Goal: Find specific page/section: Find specific page/section

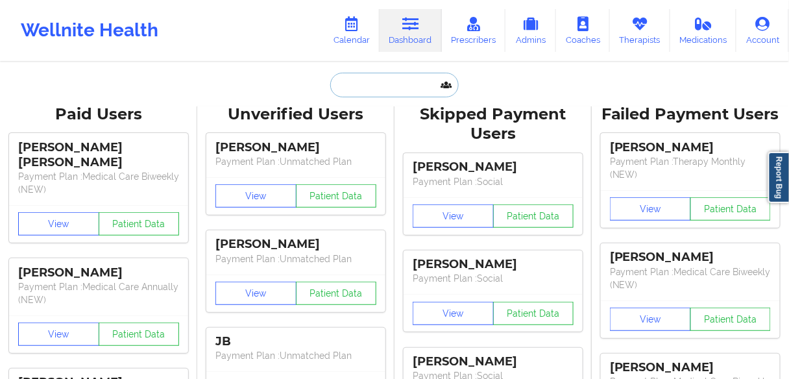
click at [384, 93] on input "text" at bounding box center [394, 85] width 128 height 25
paste input "[PERSON_NAME]"
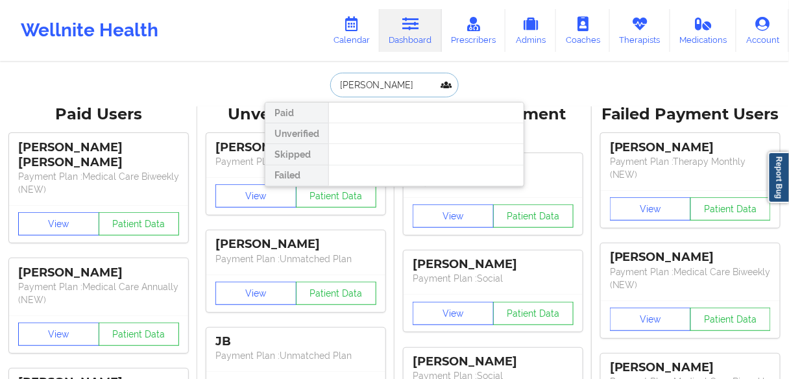
drag, startPoint x: 362, startPoint y: 83, endPoint x: 304, endPoint y: 82, distance: 57.7
click at [304, 82] on div "[PERSON_NAME] Paid Unverified Skipped Failed" at bounding box center [394, 85] width 259 height 25
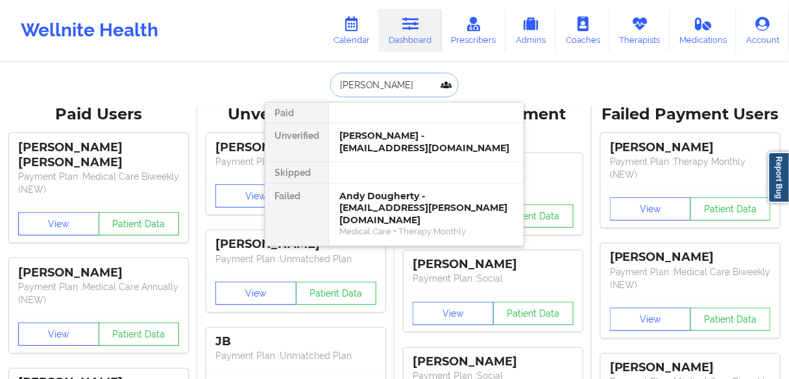
drag, startPoint x: 389, startPoint y: 88, endPoint x: 293, endPoint y: 85, distance: 96.0
click at [294, 85] on div "[PERSON_NAME] Paid Unverified [PERSON_NAME] - [EMAIL_ADDRESS][DOMAIN_NAME] Skip…" at bounding box center [394, 85] width 259 height 25
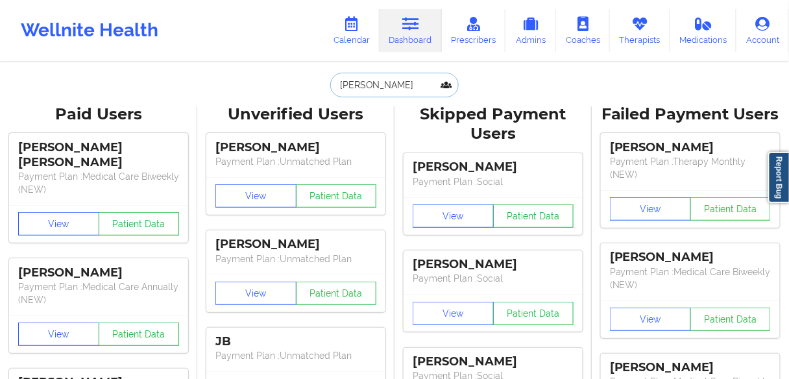
paste input "[PERSON_NAME]"
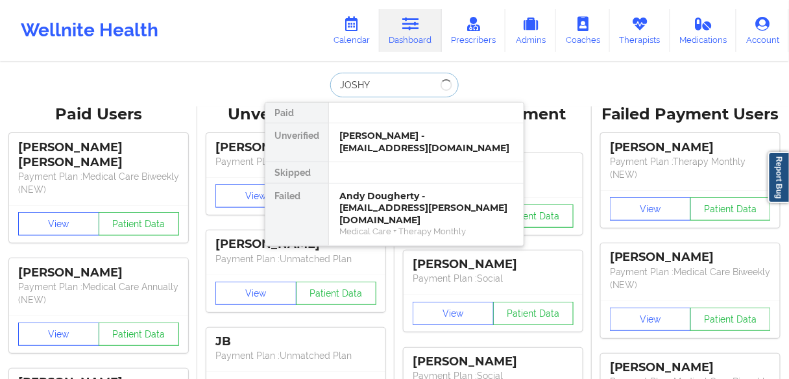
drag, startPoint x: 402, startPoint y: 83, endPoint x: 280, endPoint y: 87, distance: 122.0
click at [281, 87] on div "[PERSON_NAME] Unverified [PERSON_NAME] - [EMAIL_ADDRESS][DOMAIN_NAME] Skipped F…" at bounding box center [394, 85] width 259 height 25
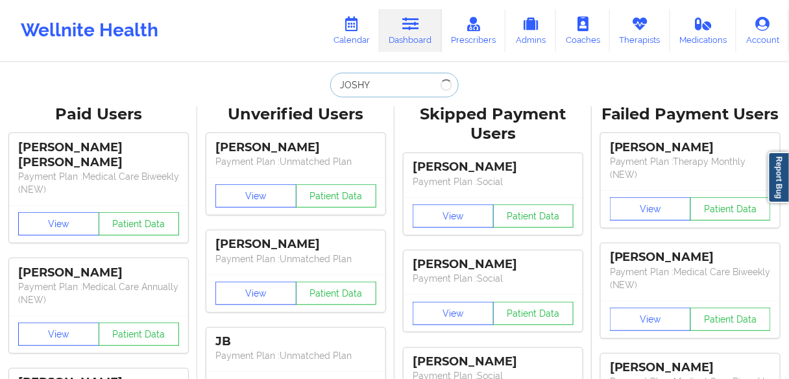
paste input "text"
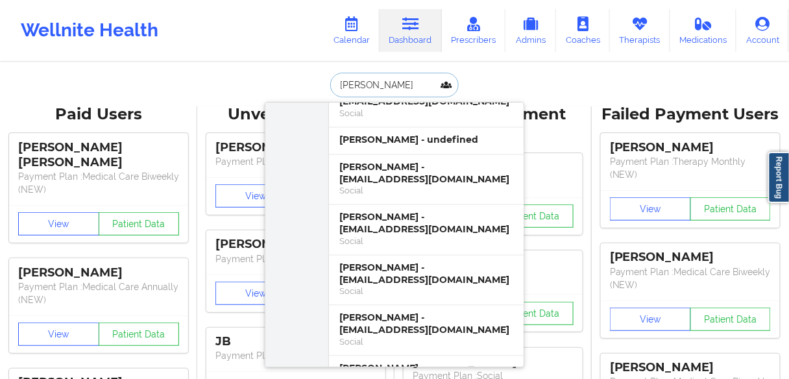
scroll to position [623, 0]
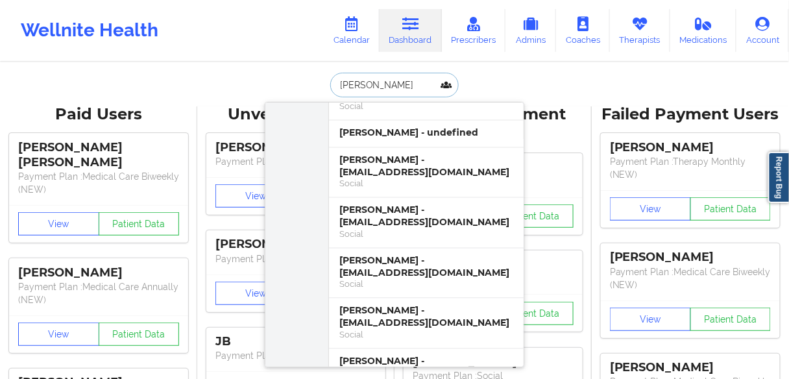
drag, startPoint x: 385, startPoint y: 86, endPoint x: 250, endPoint y: 88, distance: 134.9
paste input "[PERSON_NAME]"
type input "[PERSON_NAME]"
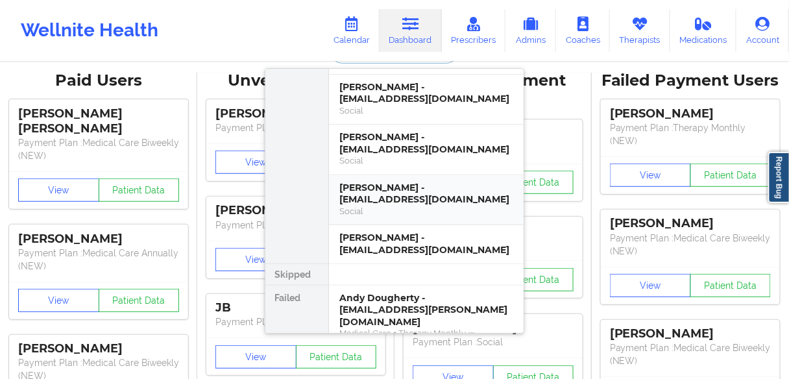
scroll to position [52, 0]
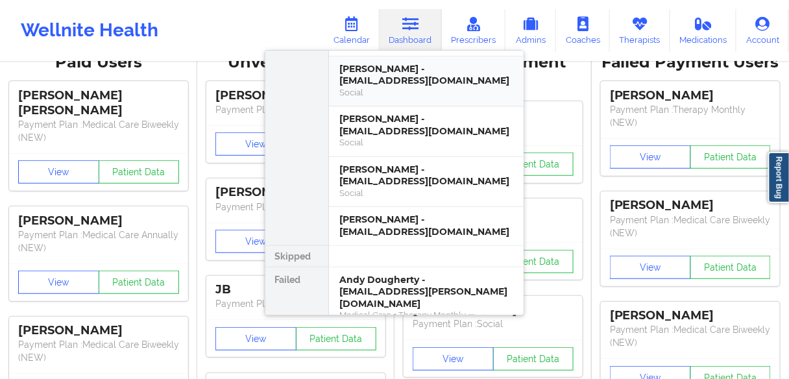
click at [363, 71] on div "[PERSON_NAME] - [EMAIL_ADDRESS][DOMAIN_NAME]" at bounding box center [426, 75] width 174 height 24
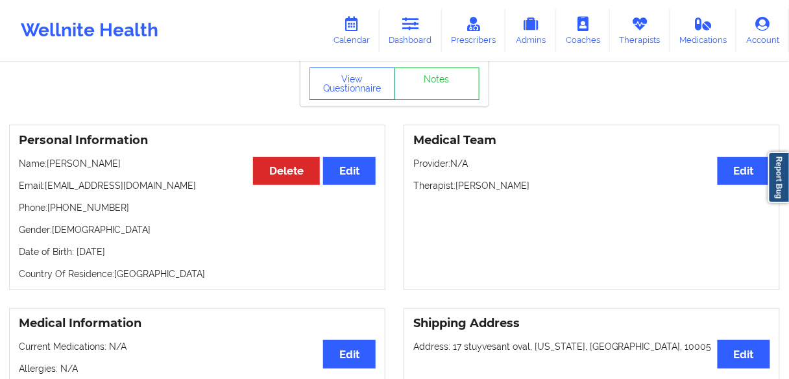
drag, startPoint x: 115, startPoint y: 163, endPoint x: 47, endPoint y: 167, distance: 67.6
click at [47, 167] on p "Name: [PERSON_NAME]" at bounding box center [197, 163] width 357 height 13
copy p "[PERSON_NAME]"
drag, startPoint x: 145, startPoint y: 209, endPoint x: 136, endPoint y: 178, distance: 32.0
click at [146, 208] on p "Phone: [PHONE_NUMBER]" at bounding box center [197, 207] width 357 height 13
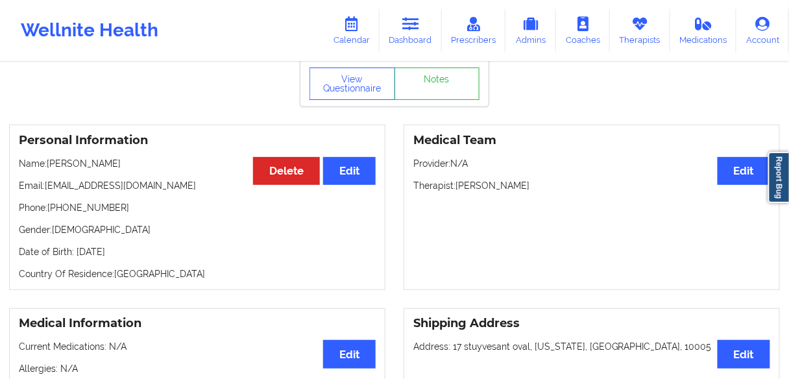
drag, startPoint x: 124, startPoint y: 166, endPoint x: 47, endPoint y: 162, distance: 76.7
click at [47, 162] on p "Name: [PERSON_NAME]" at bounding box center [197, 163] width 357 height 13
copy p "[PERSON_NAME]"
click at [402, 34] on link "Dashboard" at bounding box center [410, 30] width 62 height 43
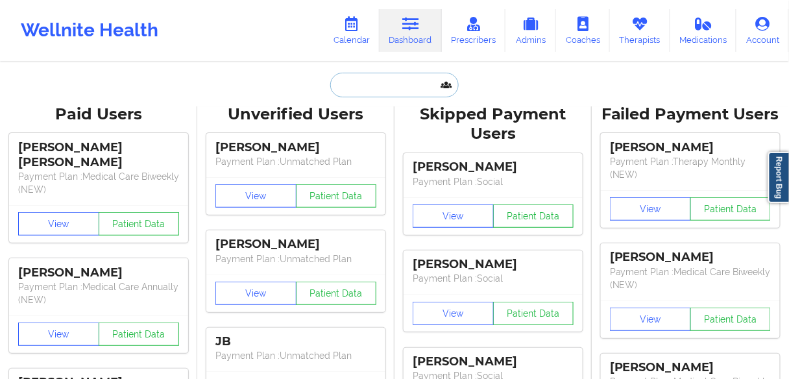
click at [381, 84] on input "text" at bounding box center [394, 85] width 128 height 25
paste input "KAYLA"
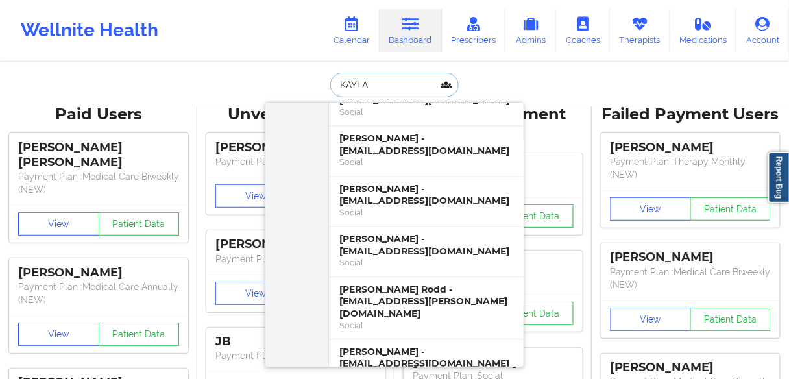
scroll to position [675, 0]
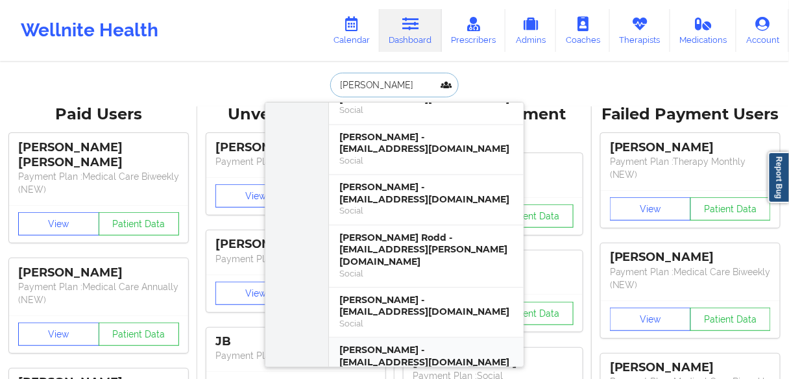
type input "[PERSON_NAME]"
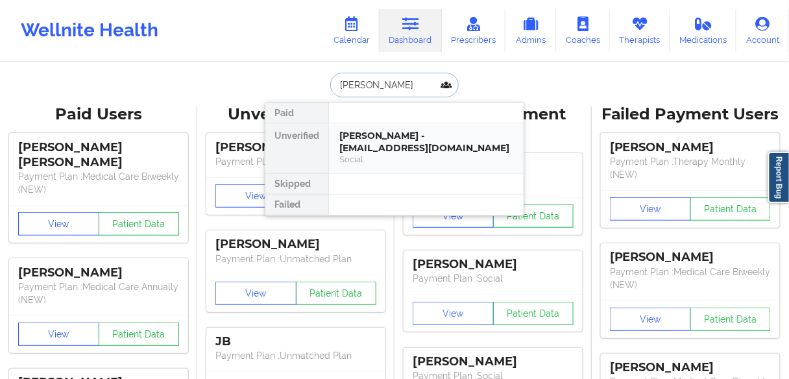
click at [396, 138] on div "[PERSON_NAME] - [EMAIL_ADDRESS][DOMAIN_NAME]" at bounding box center [426, 142] width 174 height 24
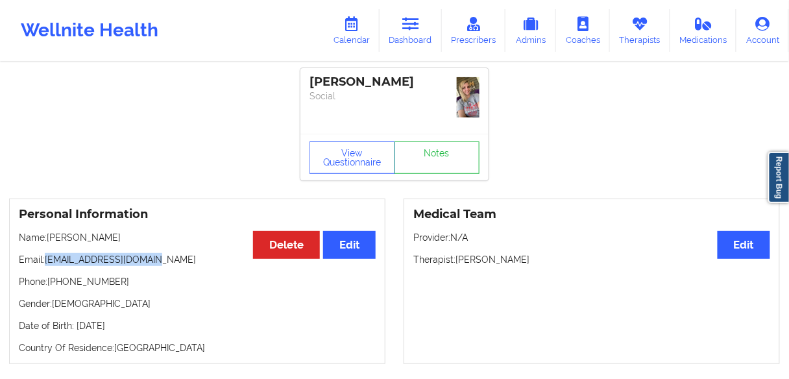
drag, startPoint x: 182, startPoint y: 254, endPoint x: 46, endPoint y: 255, distance: 136.2
click at [46, 255] on p "Email: [EMAIL_ADDRESS][DOMAIN_NAME]" at bounding box center [197, 259] width 357 height 13
copy p "[EMAIL_ADDRESS][DOMAIN_NAME]"
click at [429, 19] on link "Dashboard" at bounding box center [410, 30] width 62 height 43
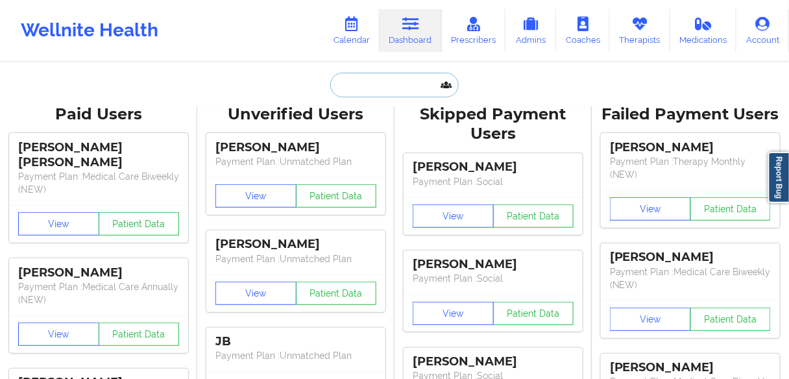
click at [363, 81] on input "text" at bounding box center [394, 85] width 128 height 25
paste input "[PERSON_NAME]"
type input "[PERSON_NAME]"
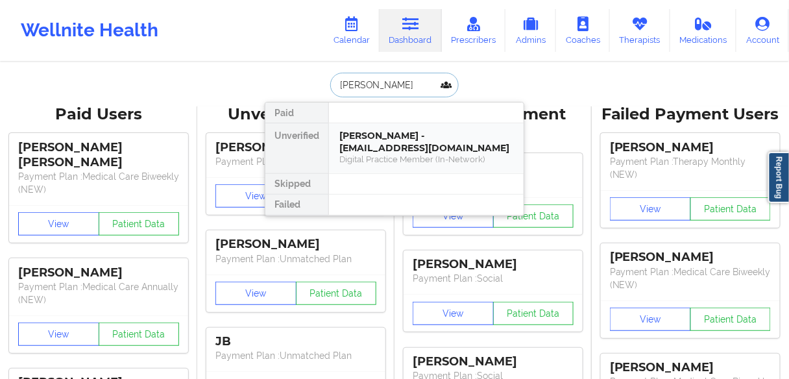
click at [374, 145] on div "[PERSON_NAME] - [EMAIL_ADDRESS][DOMAIN_NAME]" at bounding box center [426, 142] width 174 height 24
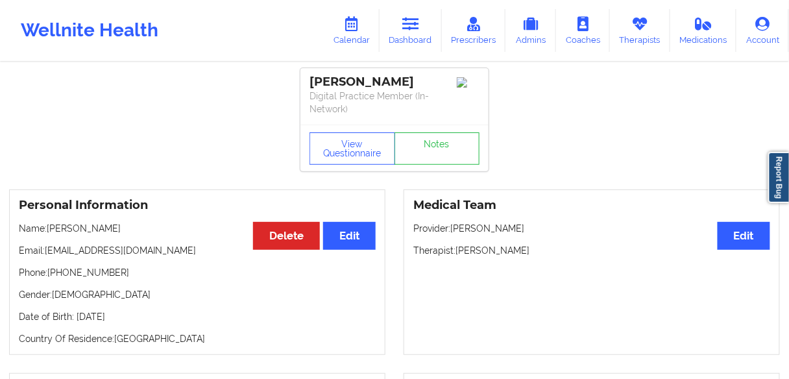
scroll to position [52, 0]
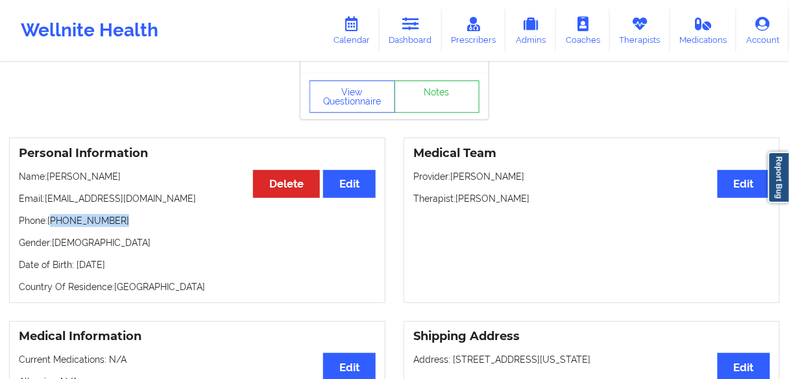
drag, startPoint x: 125, startPoint y: 221, endPoint x: 53, endPoint y: 219, distance: 72.0
click at [53, 219] on p "Phone: [PHONE_NUMBER]" at bounding box center [197, 220] width 357 height 13
copy p "[PHONE_NUMBER]"
drag, startPoint x: 407, startPoint y: 33, endPoint x: 402, endPoint y: 40, distance: 9.2
click at [407, 32] on link "Dashboard" at bounding box center [410, 30] width 62 height 43
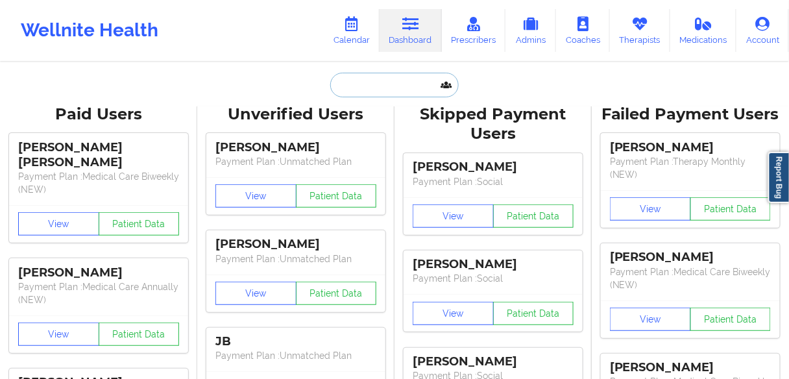
click at [367, 91] on input "text" at bounding box center [394, 85] width 128 height 25
paste input "[PERSON_NAME]"
type input "[PERSON_NAME]"
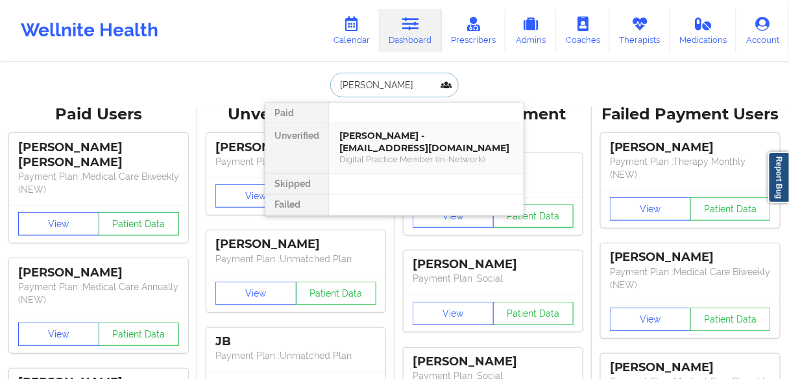
click at [361, 145] on div "[PERSON_NAME] - [EMAIL_ADDRESS][DOMAIN_NAME]" at bounding box center [426, 142] width 174 height 24
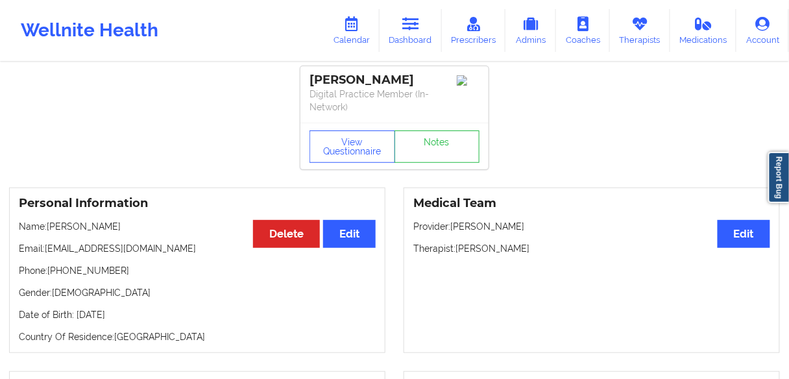
scroll to position [1, 0]
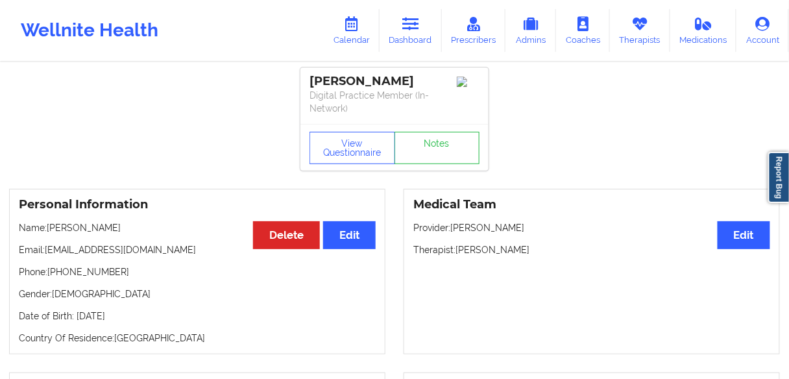
click at [94, 225] on p "Name: [PERSON_NAME]" at bounding box center [197, 227] width 357 height 13
copy p "[PERSON_NAME]"
click at [407, 38] on link "Dashboard" at bounding box center [410, 30] width 62 height 43
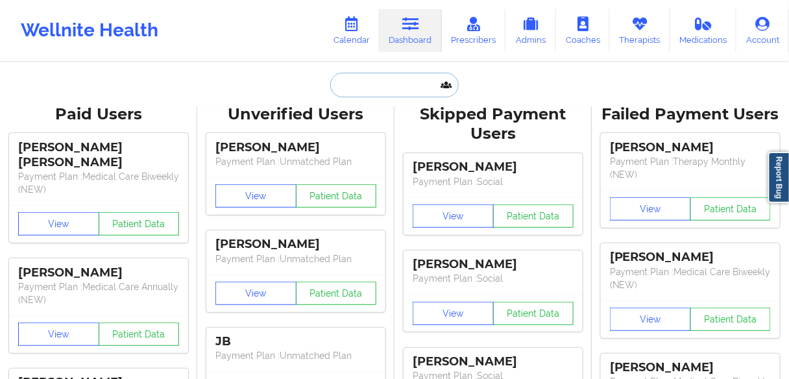
click at [368, 82] on input "text" at bounding box center [394, 85] width 128 height 25
paste input "[PERSON_NAME]"
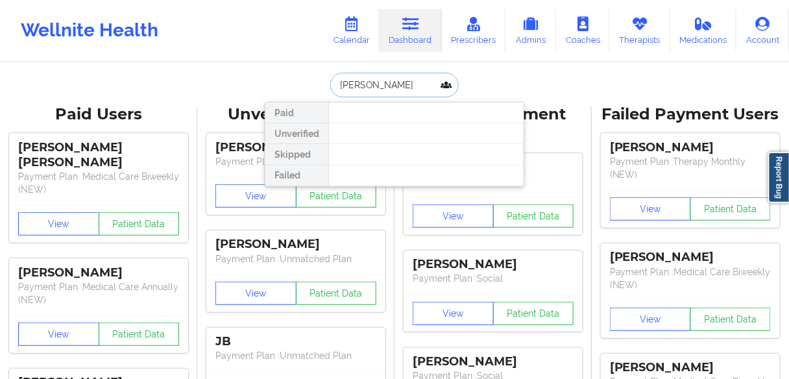
click at [365, 82] on input "[PERSON_NAME]" at bounding box center [394, 85] width 128 height 25
type input "[PERSON_NAME]"
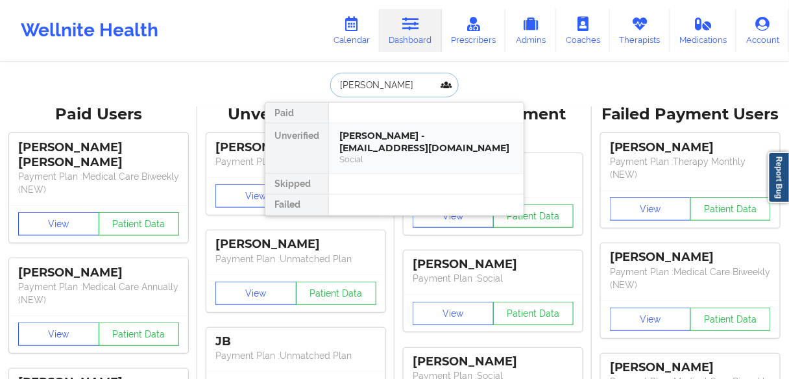
click at [362, 139] on div "[PERSON_NAME] - [EMAIL_ADDRESS][DOMAIN_NAME]" at bounding box center [426, 142] width 174 height 24
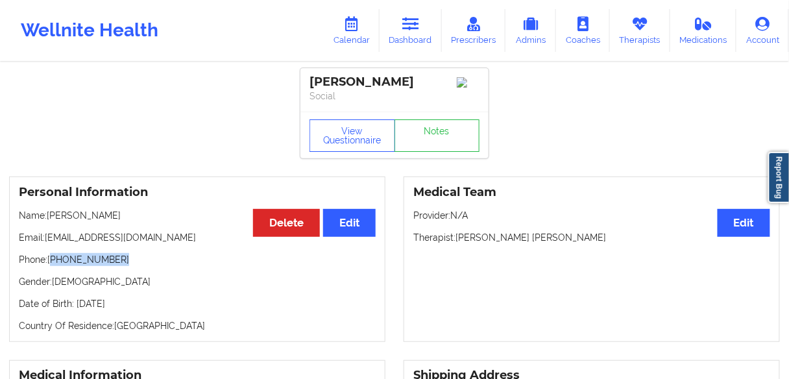
drag, startPoint x: 123, startPoint y: 264, endPoint x: 53, endPoint y: 261, distance: 69.5
click at [53, 261] on p "Phone: [PHONE_NUMBER]" at bounding box center [197, 259] width 357 height 13
copy p "[PHONE_NUMBER]"
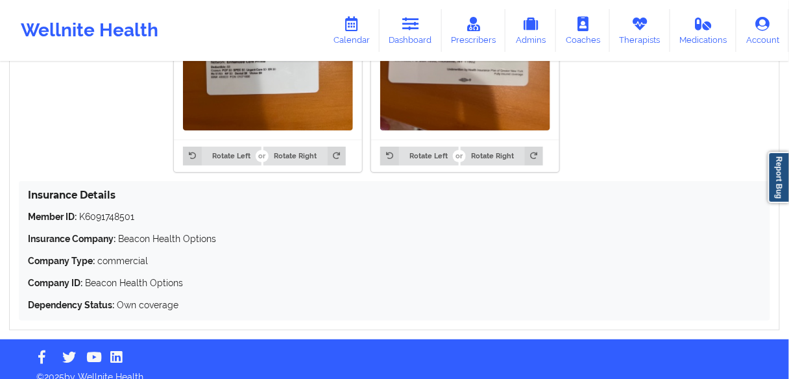
scroll to position [1181, 0]
